Goal: Check status: Check status

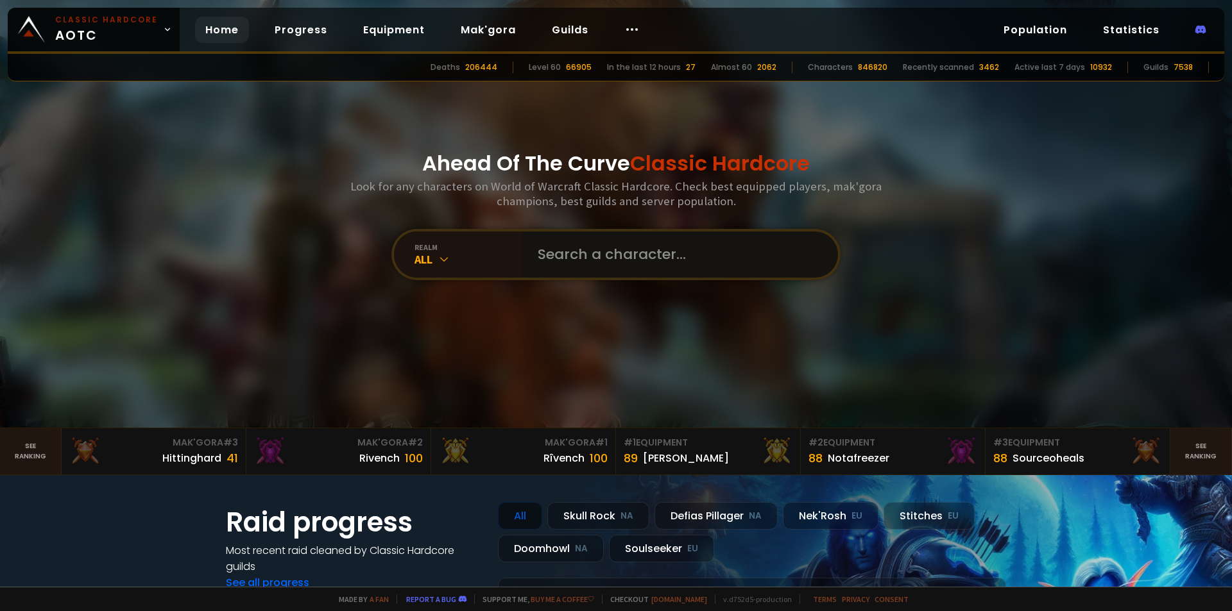
click at [648, 247] on input "text" at bounding box center [676, 255] width 293 height 46
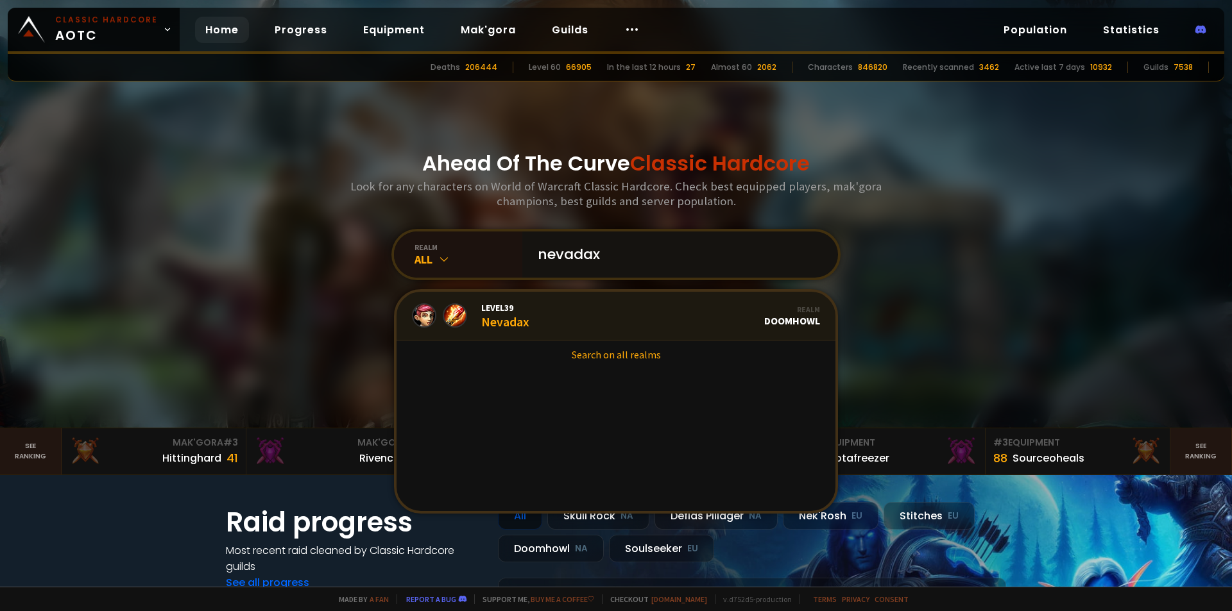
type input "nevadax"
click at [600, 316] on link "Level 39 Nevadax Realm Doomhowl" at bounding box center [615, 316] width 439 height 49
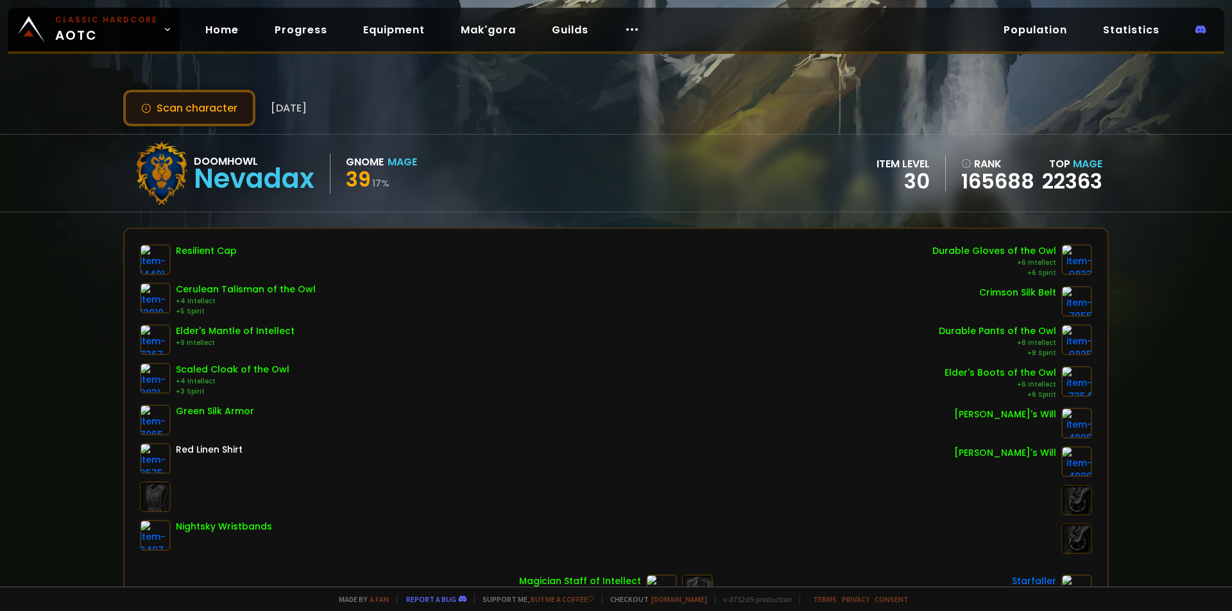
click at [201, 104] on button "Scan character" at bounding box center [189, 108] width 132 height 37
click at [621, 224] on div "Scan character 2 days ago Doomhowl Nevadax Gnome Mage 39 17 % item level 30 ran…" at bounding box center [616, 293] width 1232 height 587
